Goal: Task Accomplishment & Management: Manage account settings

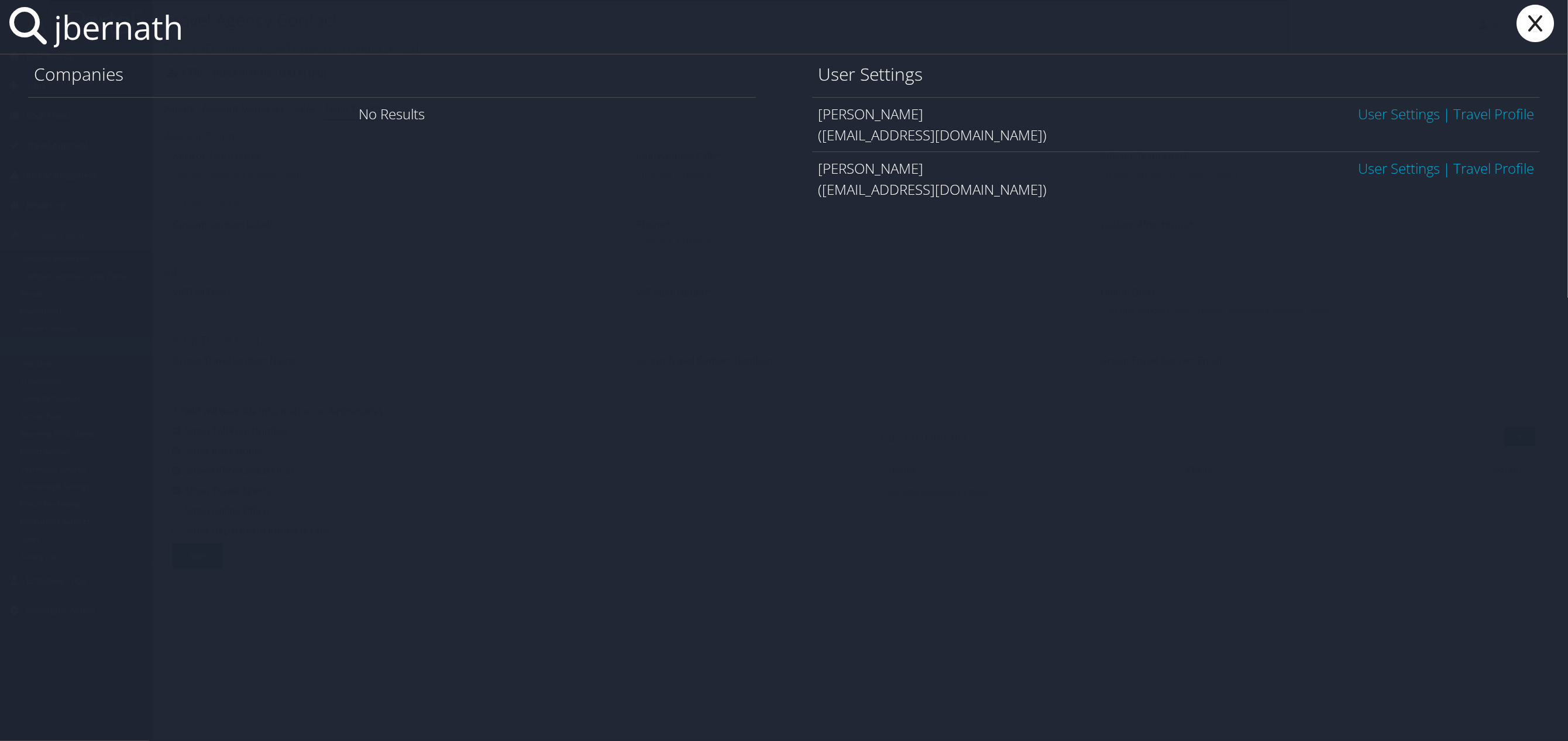
type input "jbernath"
click at [1373, 120] on link "User Settings" at bounding box center [1398, 114] width 82 height 19
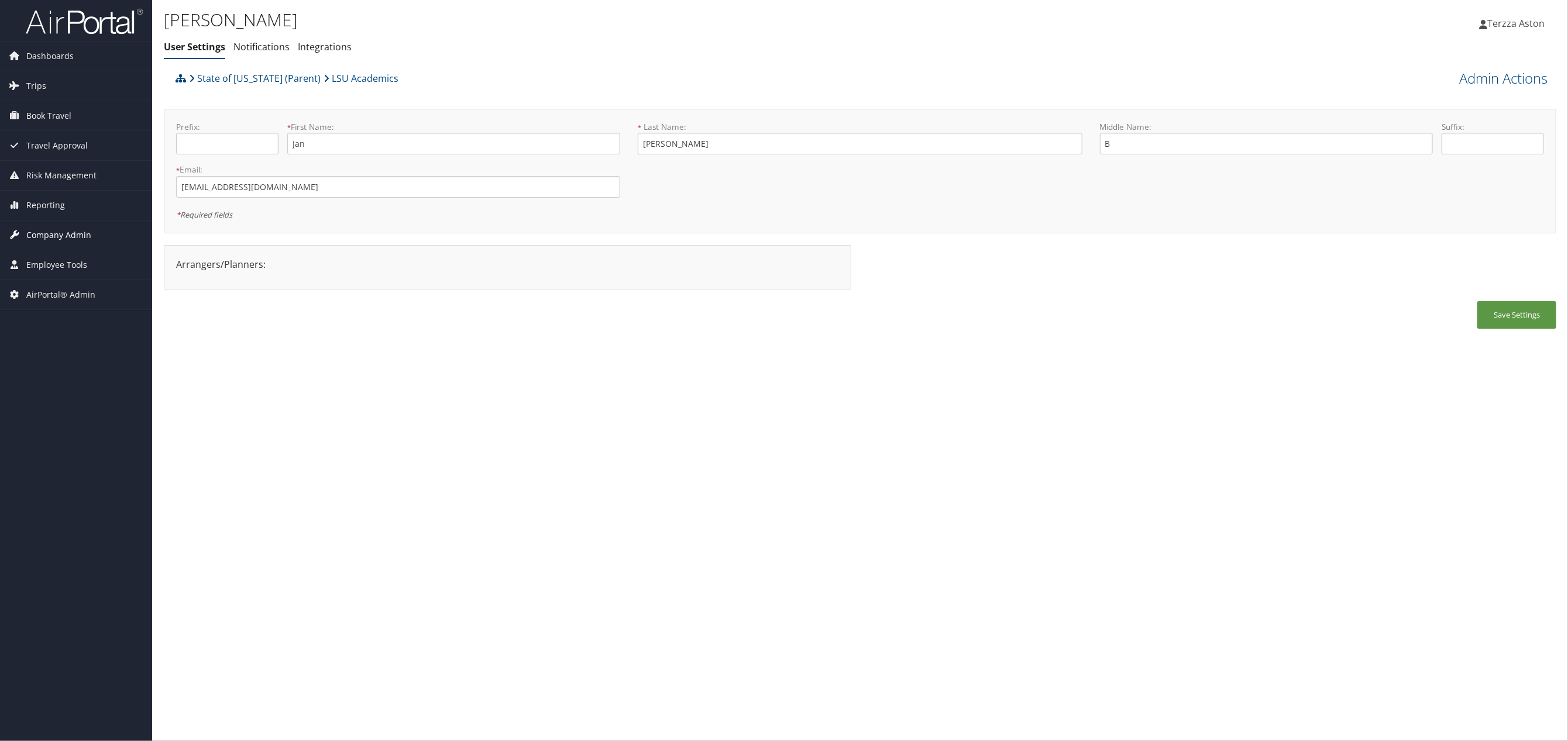
click at [52, 237] on span "Company Admin" at bounding box center [59, 235] width 65 height 30
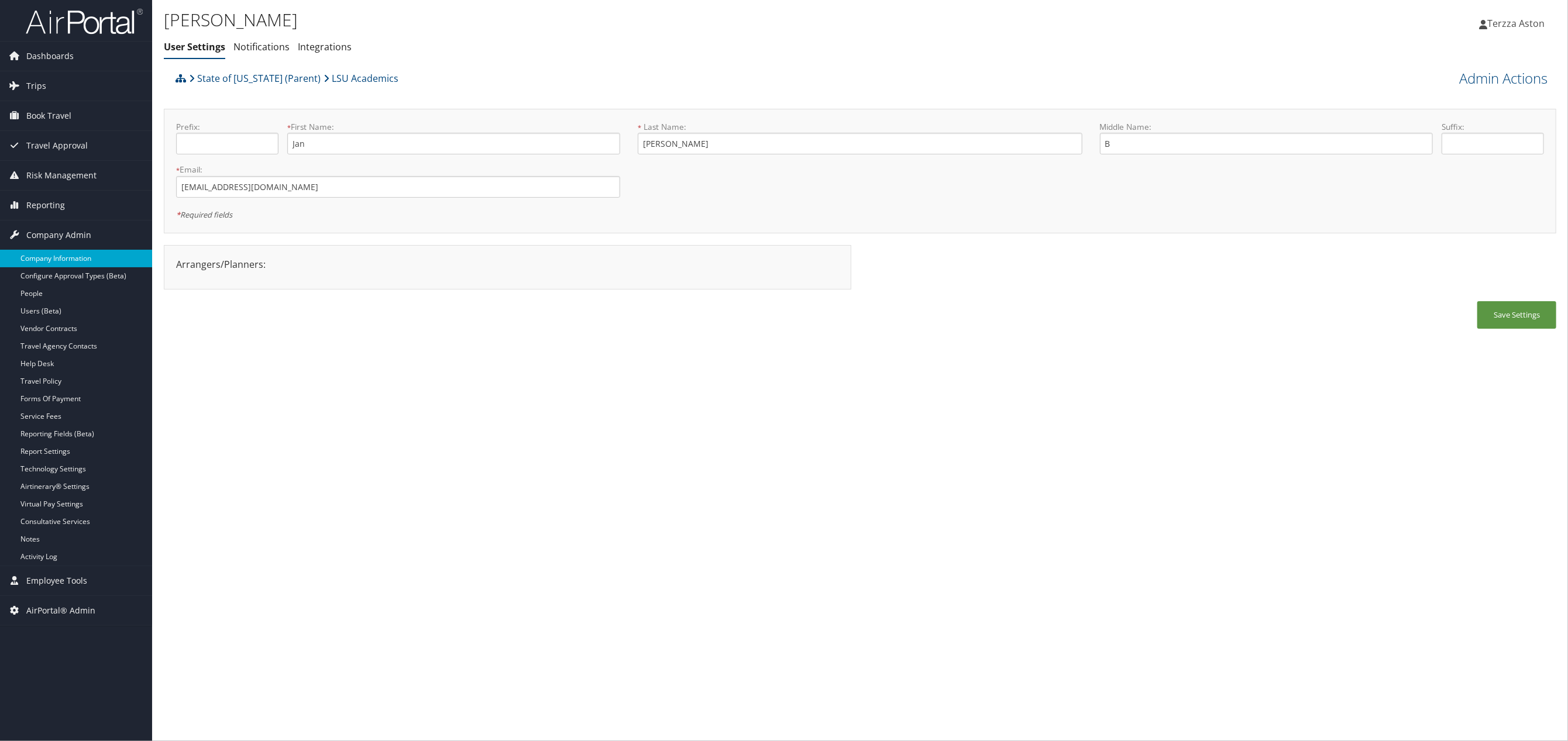
click at [53, 261] on link "Company Information" at bounding box center [76, 258] width 152 height 17
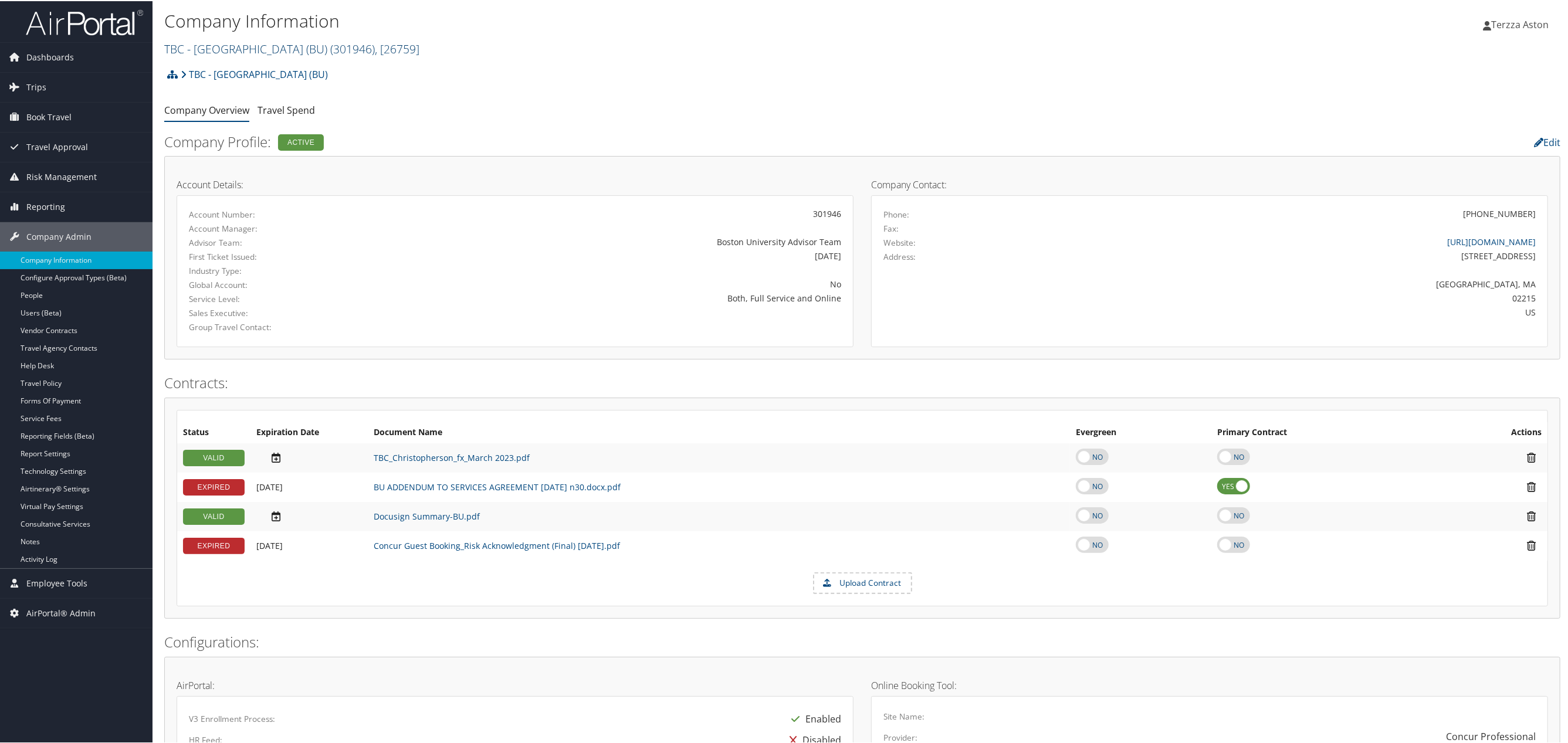
click at [245, 45] on link "TBC - Boston University (BU) ( 301946 ) , [ 26759 ]" at bounding box center [292, 48] width 255 height 16
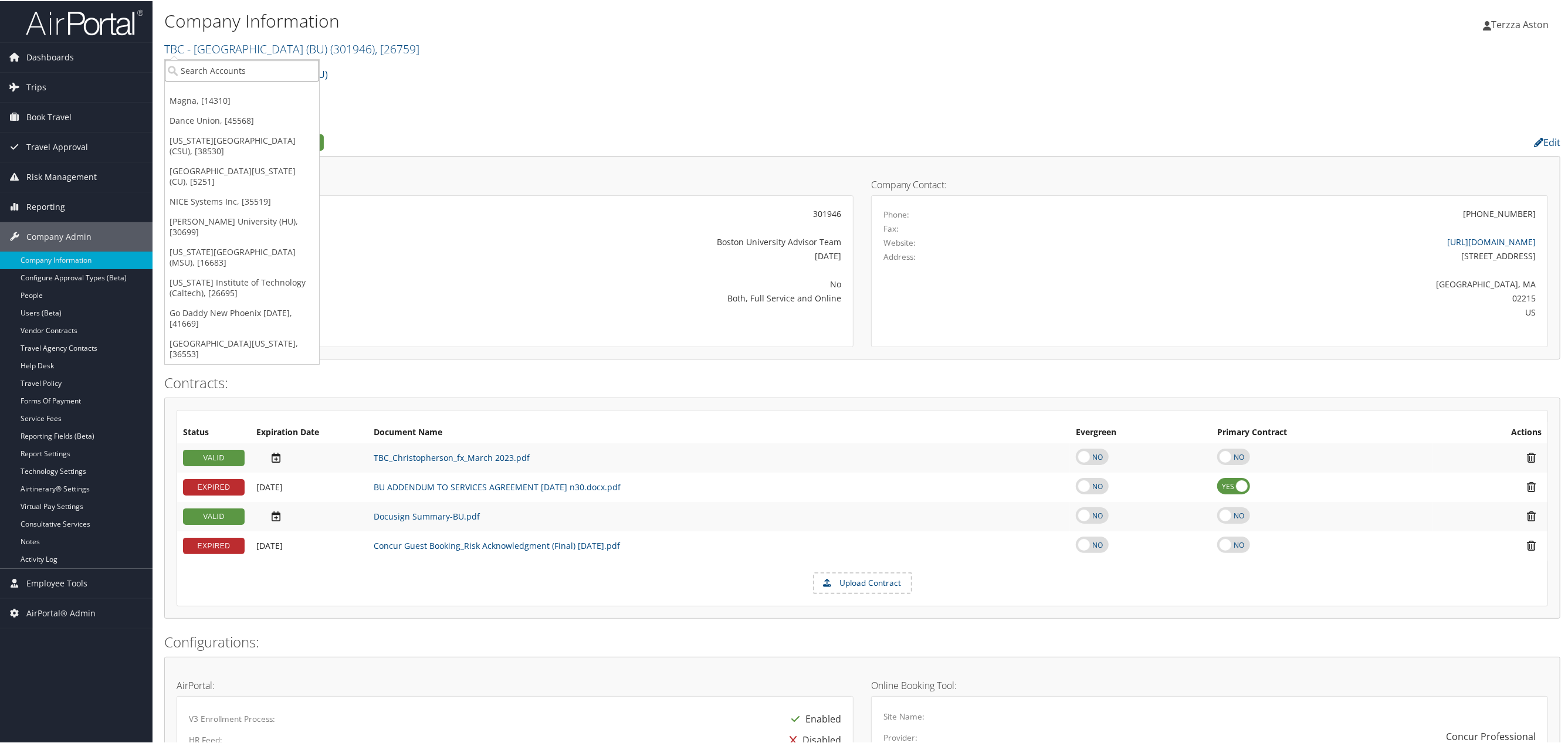
click at [227, 61] on input "search" at bounding box center [242, 70] width 154 height 22
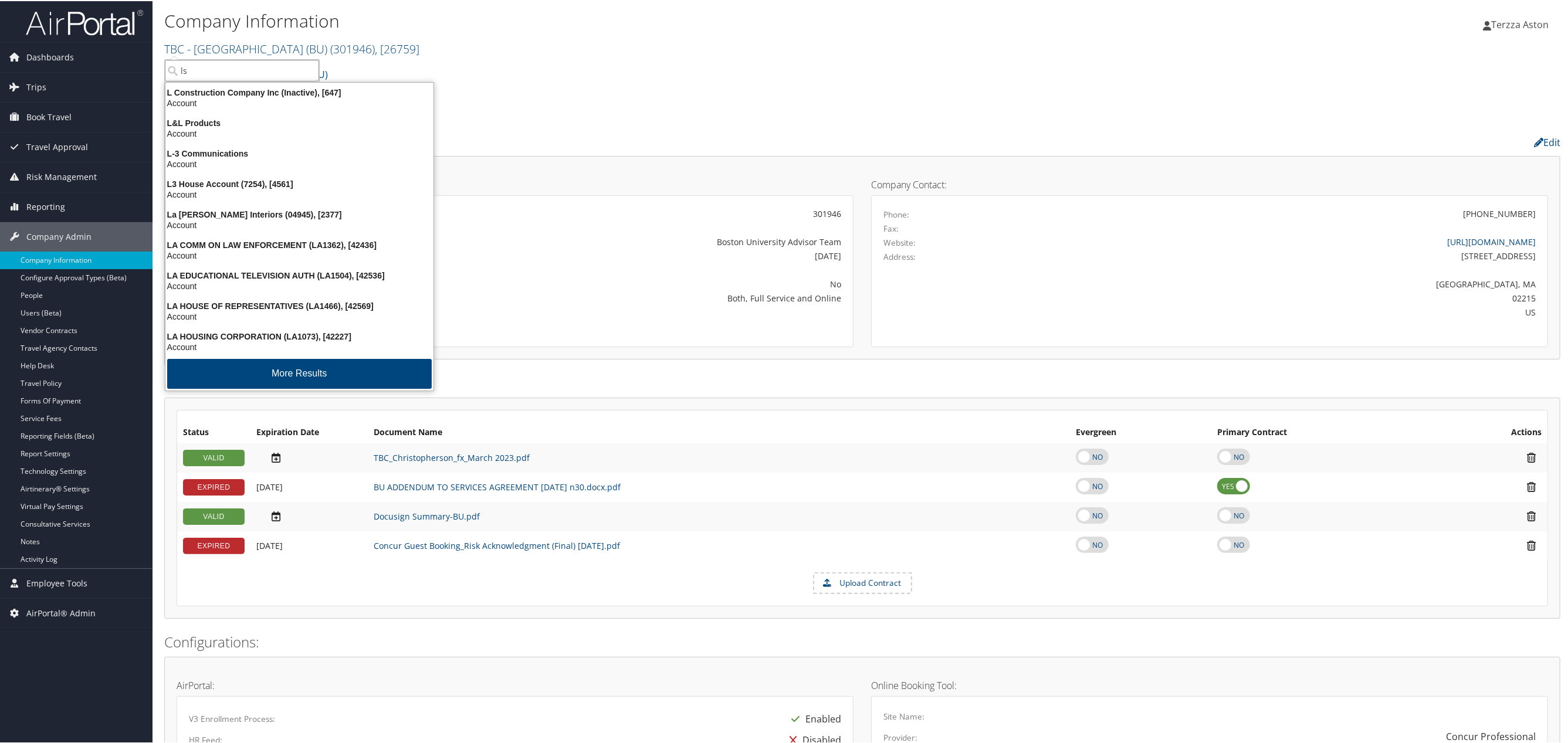
type input "lsu"
click at [200, 127] on div "Account" at bounding box center [289, 132] width 262 height 10
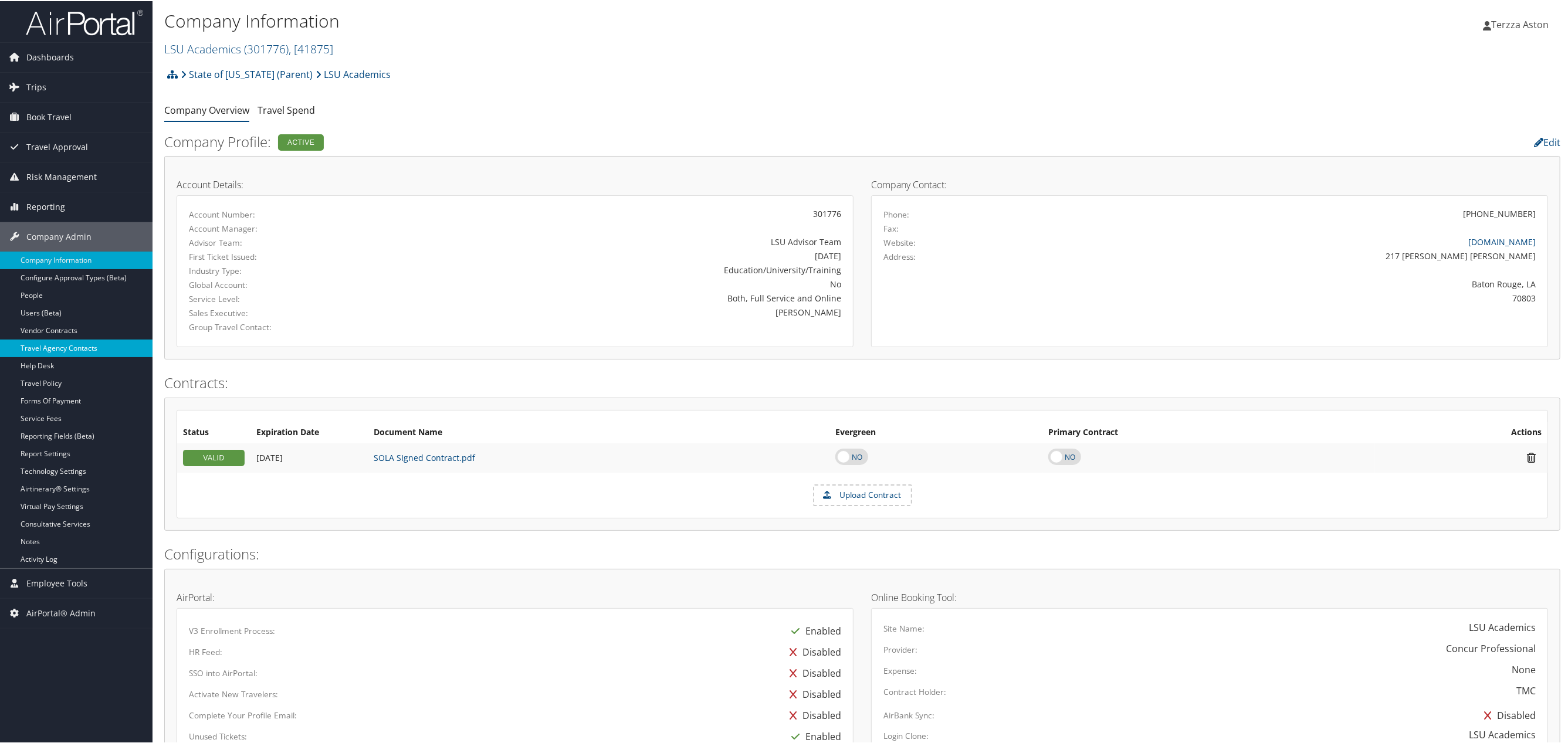
click at [82, 343] on link "Travel Agency Contacts" at bounding box center [76, 347] width 153 height 17
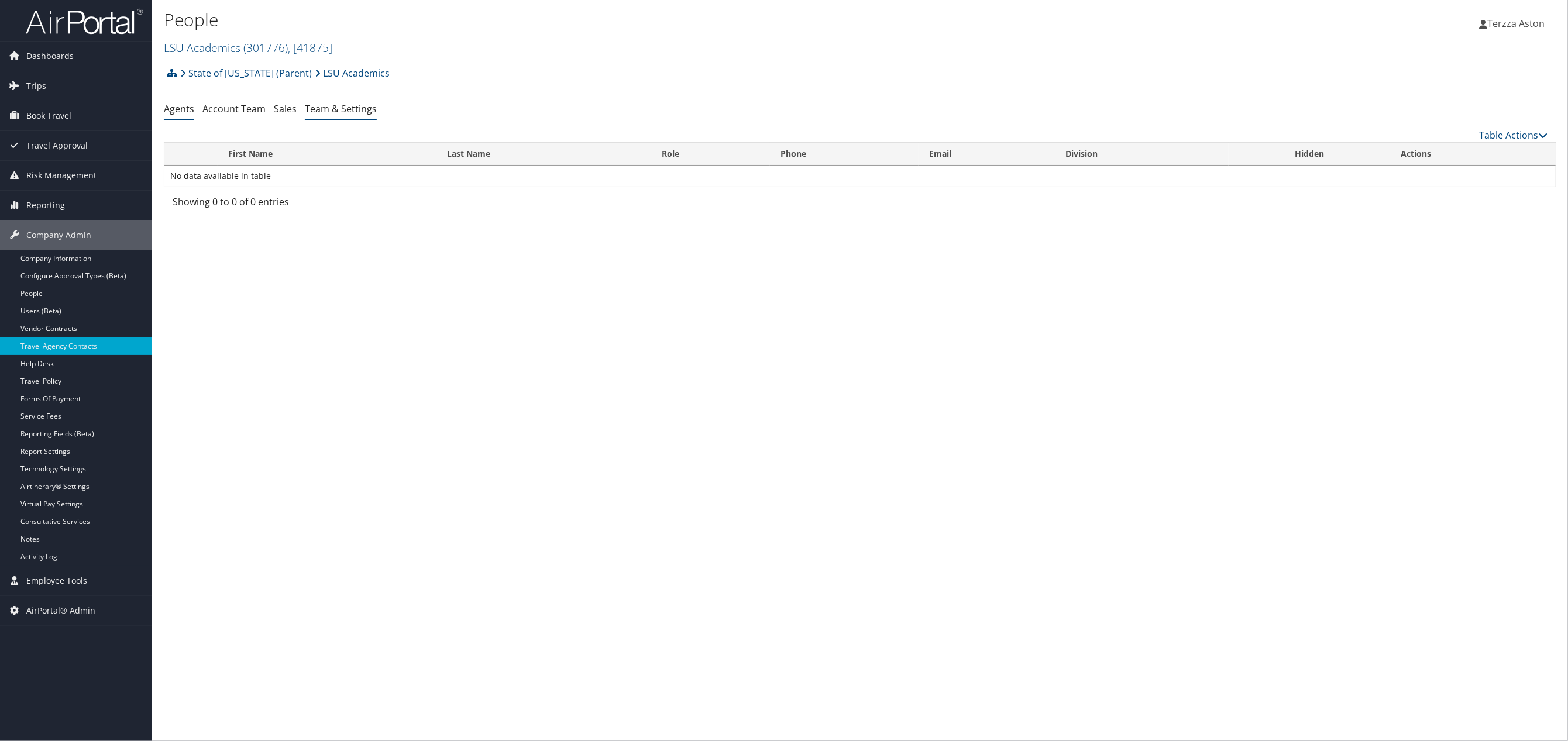
click at [344, 107] on link "Team & Settings" at bounding box center [341, 109] width 72 height 13
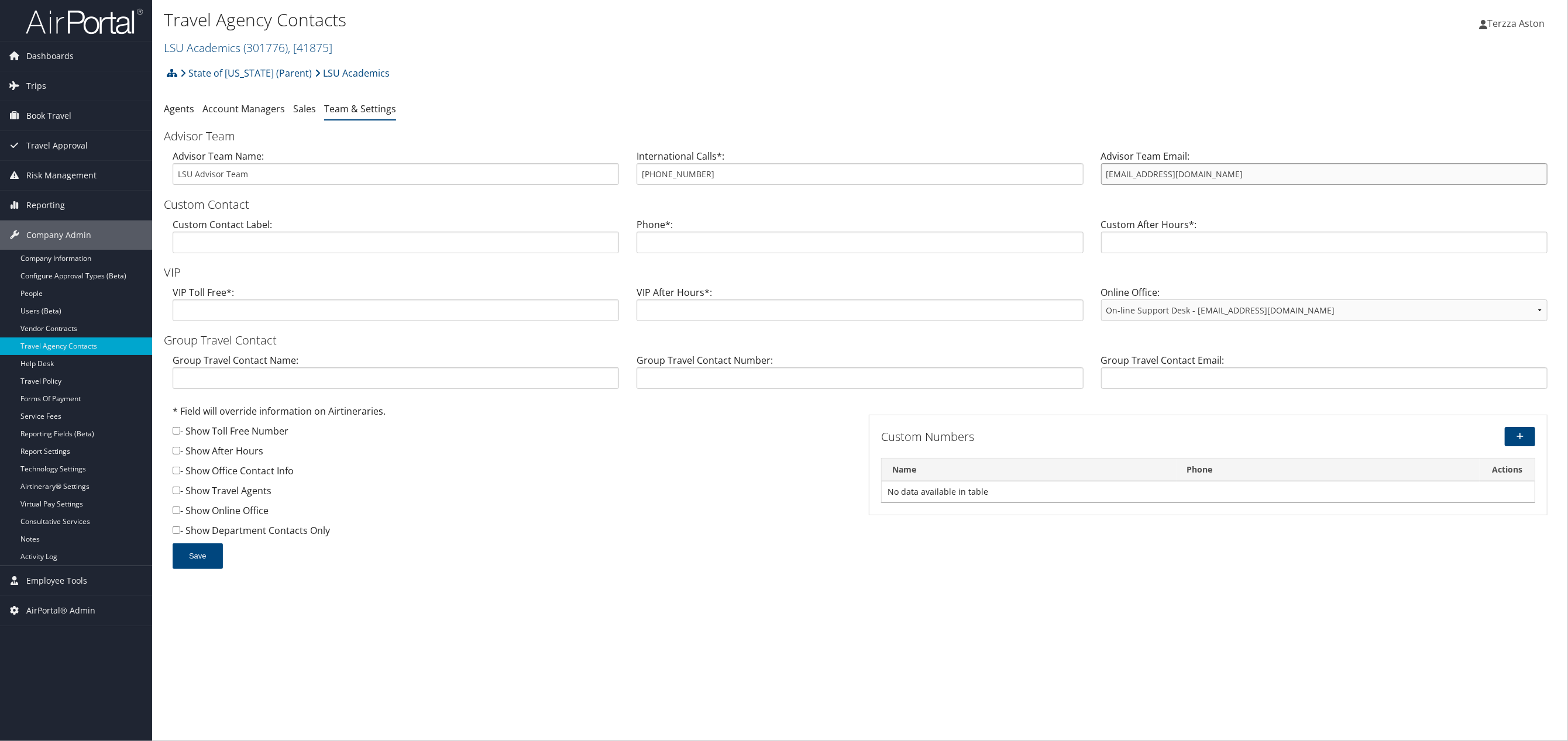
drag, startPoint x: 1104, startPoint y: 174, endPoint x: 1230, endPoint y: 170, distance: 126.1
click at [1230, 170] on input "[EMAIL_ADDRESS][DOMAIN_NAME]" at bounding box center [1324, 174] width 446 height 22
click at [213, 45] on link "LSU Academics ( 301776 ) , [ 41875 ]" at bounding box center [248, 48] width 168 height 16
click at [205, 69] on input "search" at bounding box center [241, 69] width 154 height 22
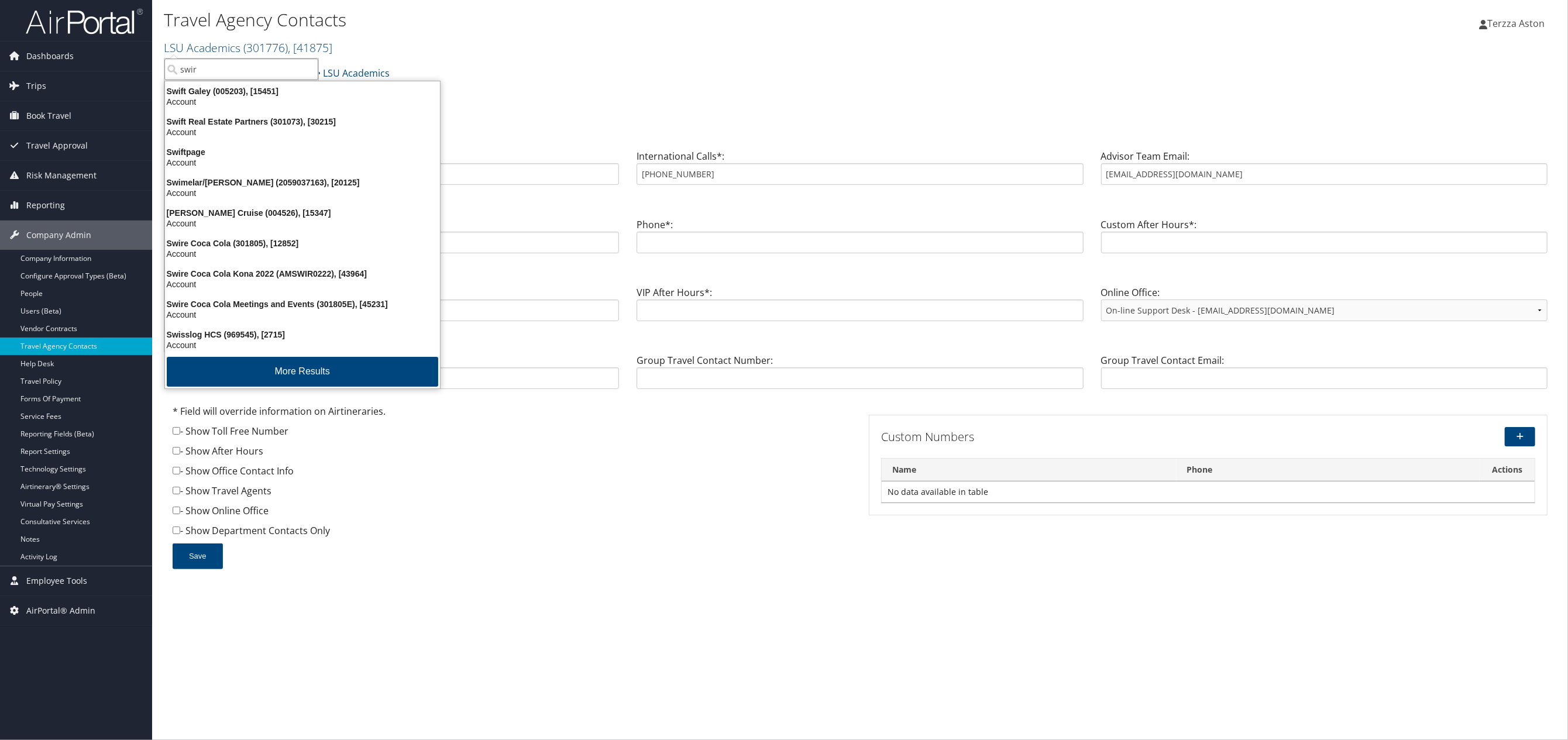
type input "swire"
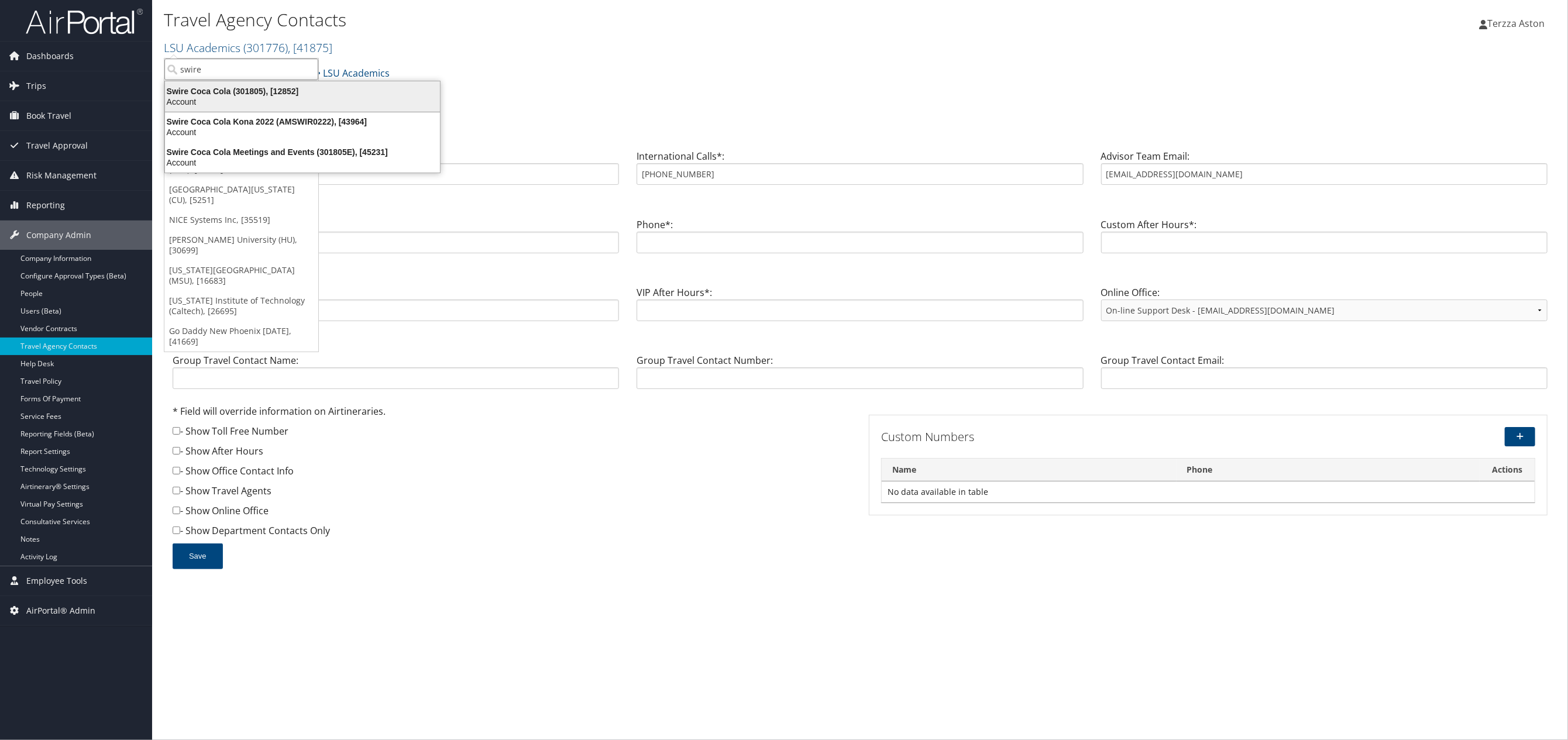
click at [206, 88] on div "Swire Coca Cola (301805), [12852]" at bounding box center [303, 91] width 289 height 10
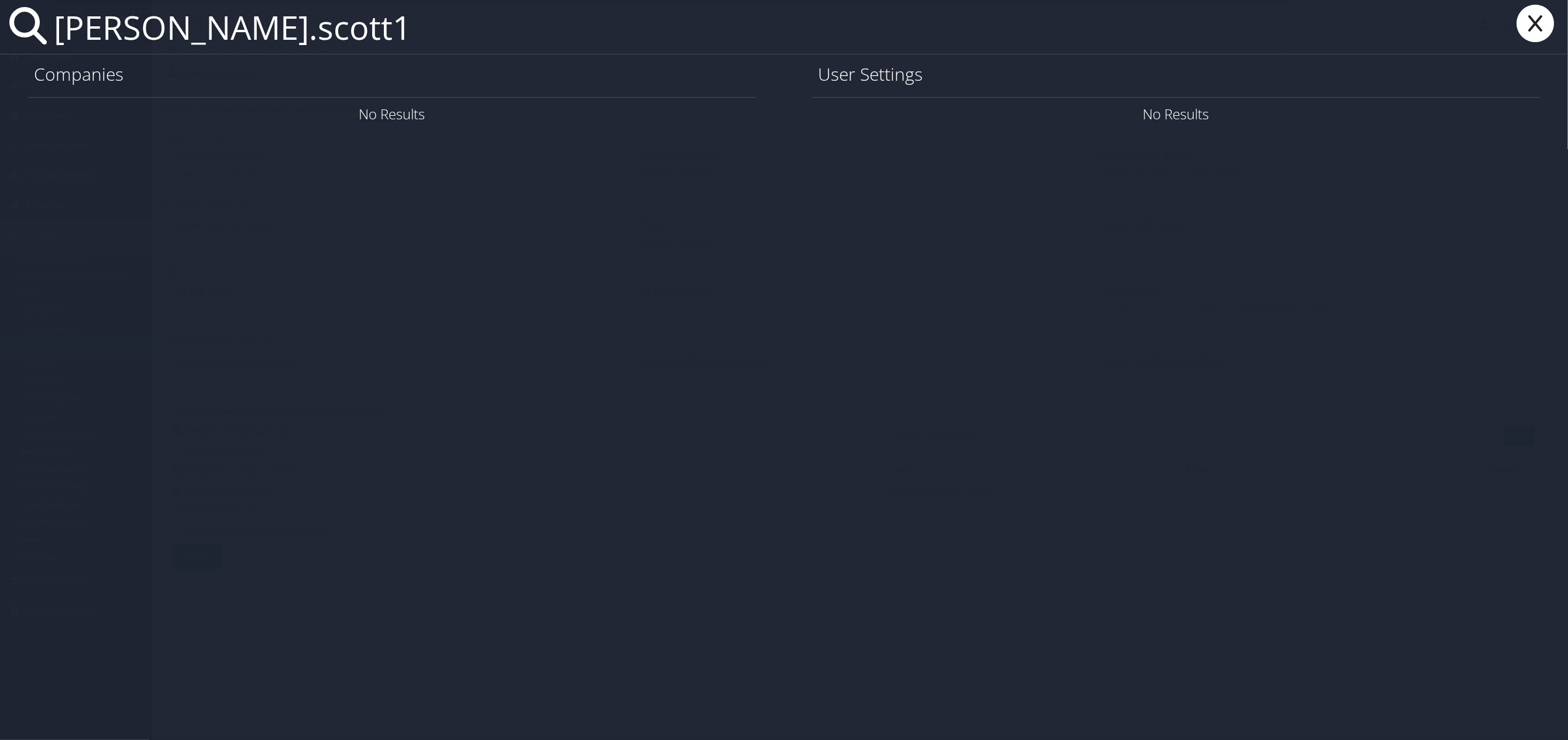
type input "rachel.scott1"
